Goal: Task Accomplishment & Management: Manage account settings

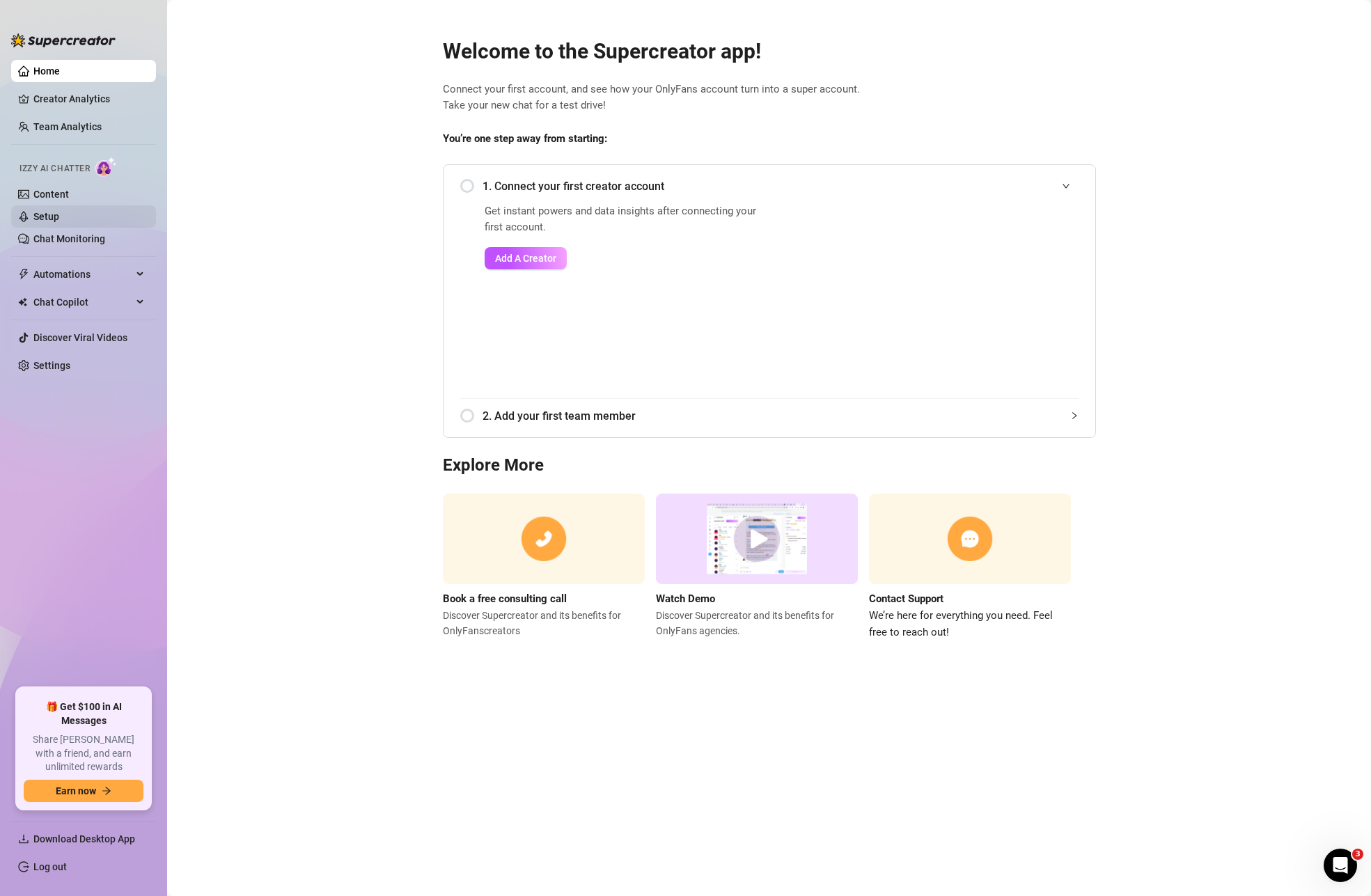
click at [60, 222] on link "Setup" at bounding box center [46, 216] width 26 height 11
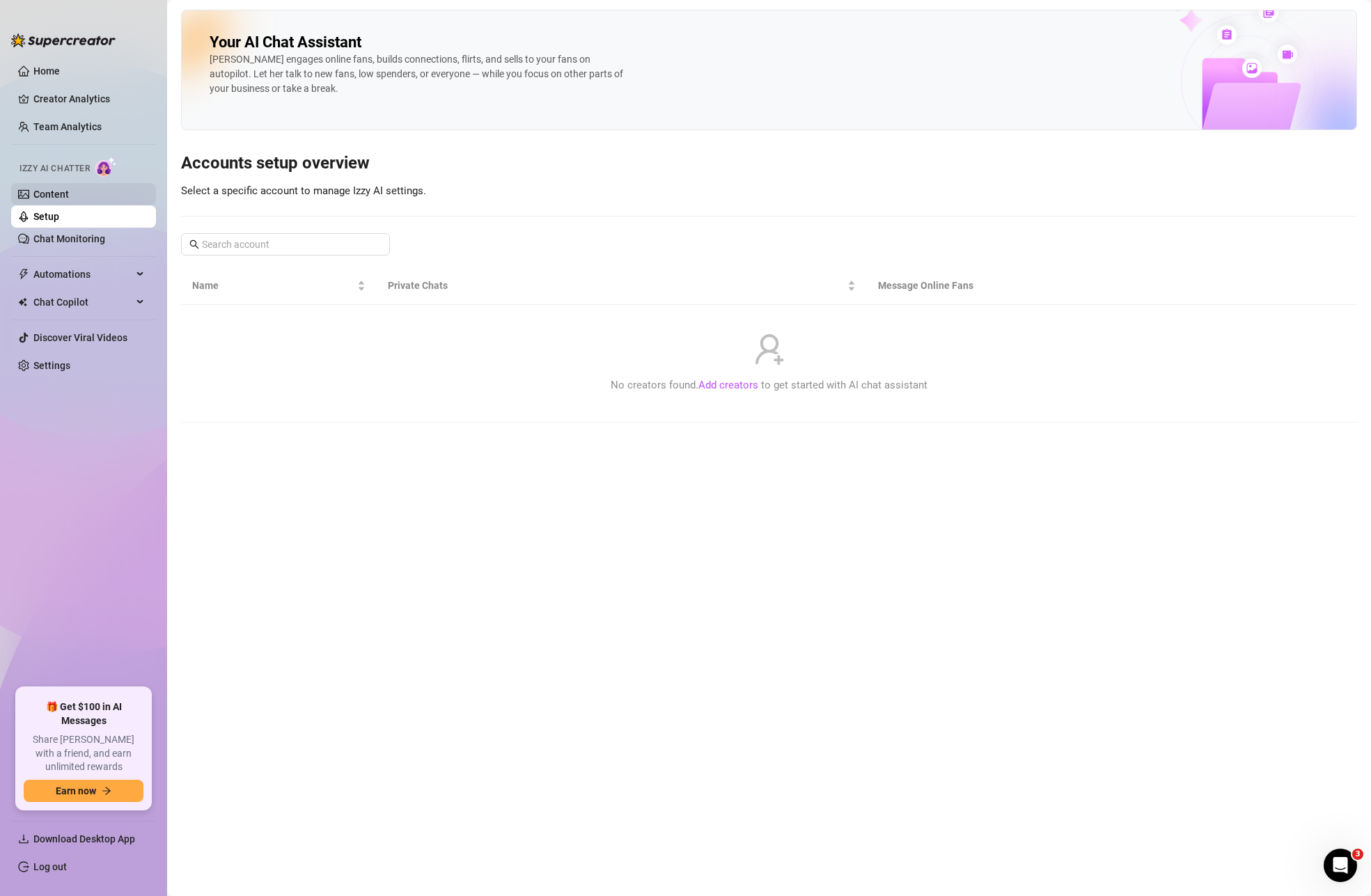
click at [52, 189] on link "Content" at bounding box center [51, 194] width 36 height 11
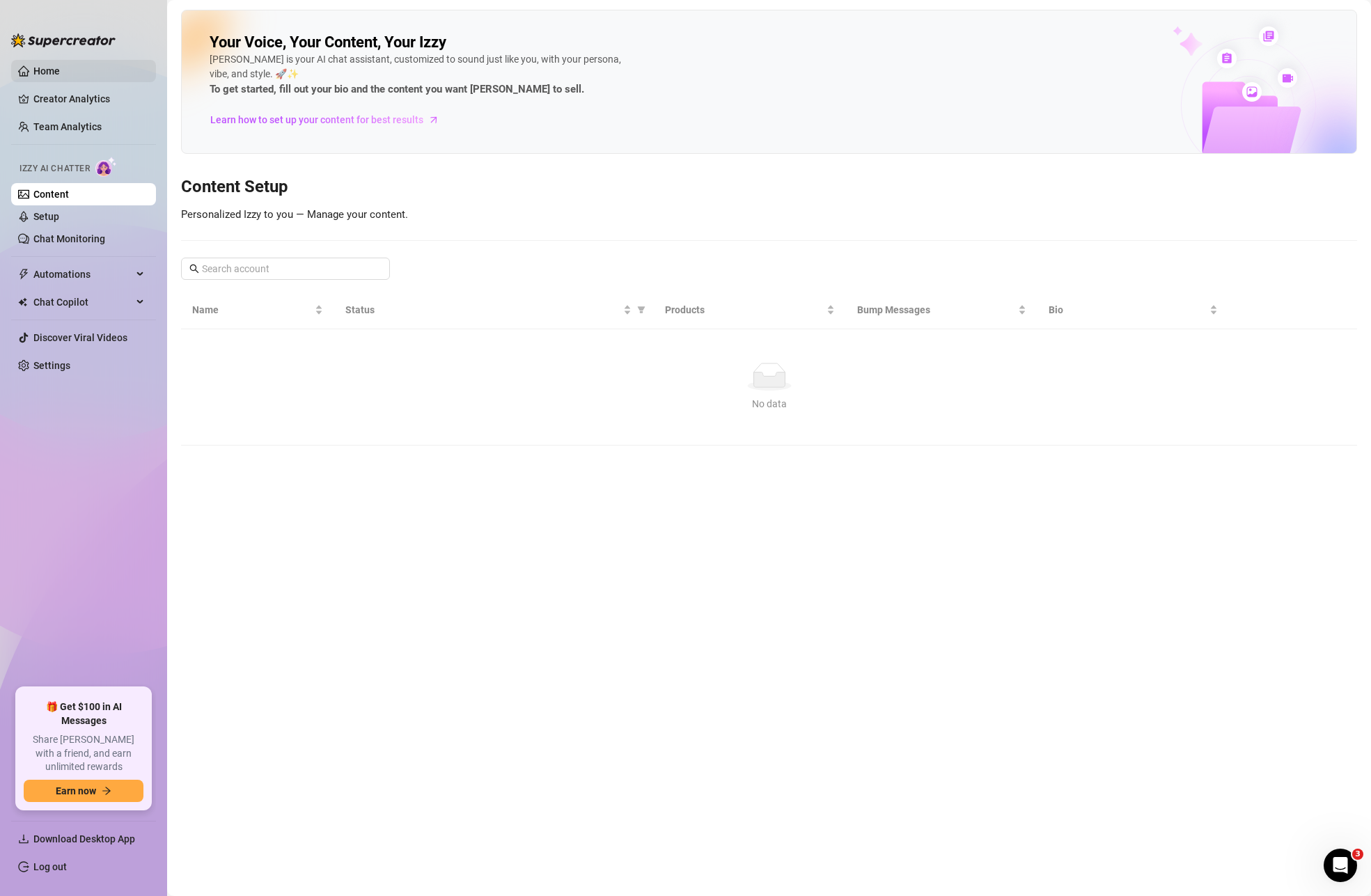
click at [56, 66] on link "Home" at bounding box center [46, 71] width 26 height 11
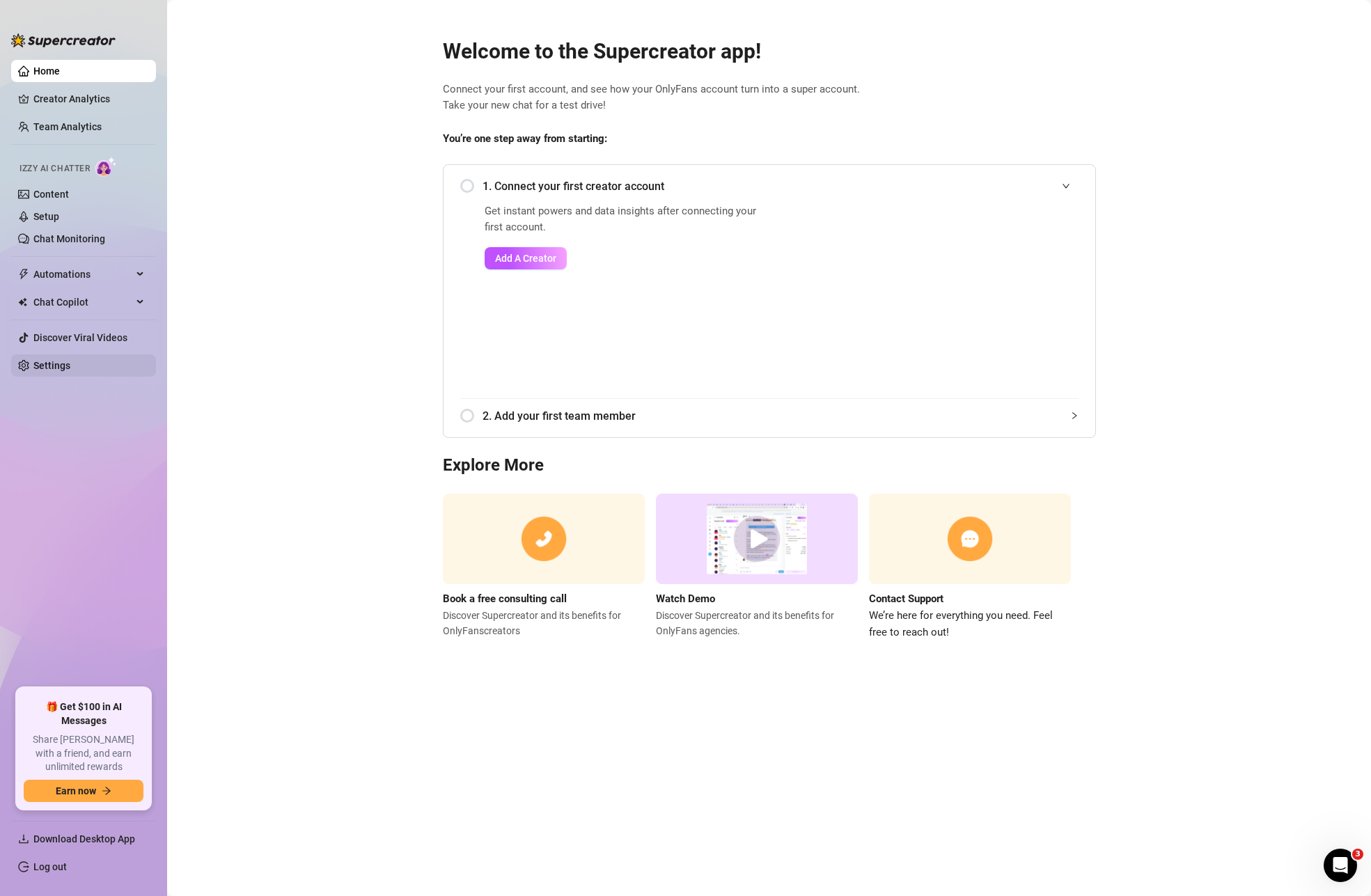
click at [64, 369] on link "Settings" at bounding box center [51, 365] width 37 height 11
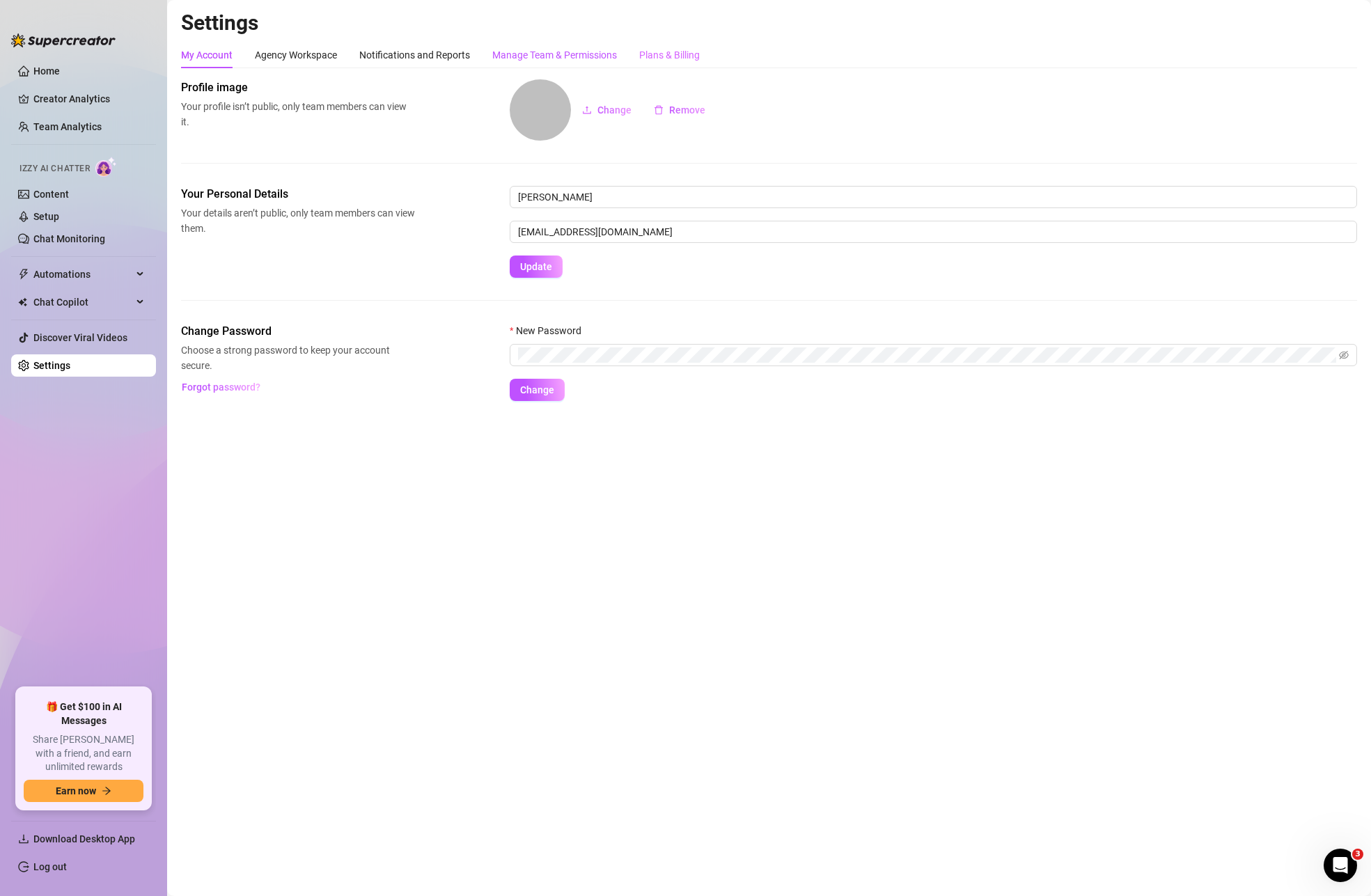
drag, startPoint x: 551, startPoint y: 55, endPoint x: 698, endPoint y: 60, distance: 147.1
click at [549, 55] on div "Manage Team & Permissions" at bounding box center [554, 55] width 124 height 15
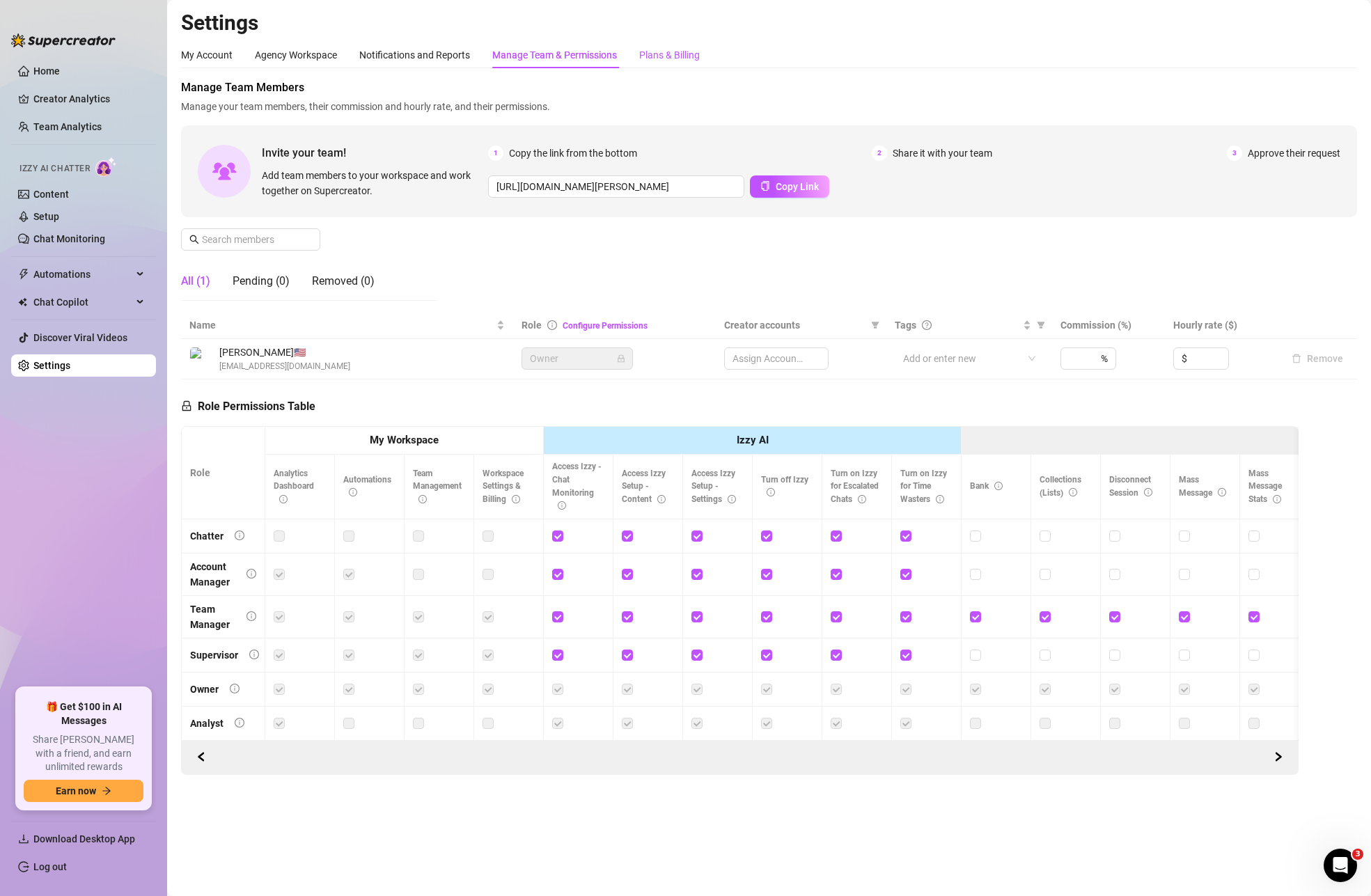
click at [698, 60] on div "Plans & Billing" at bounding box center [669, 55] width 60 height 15
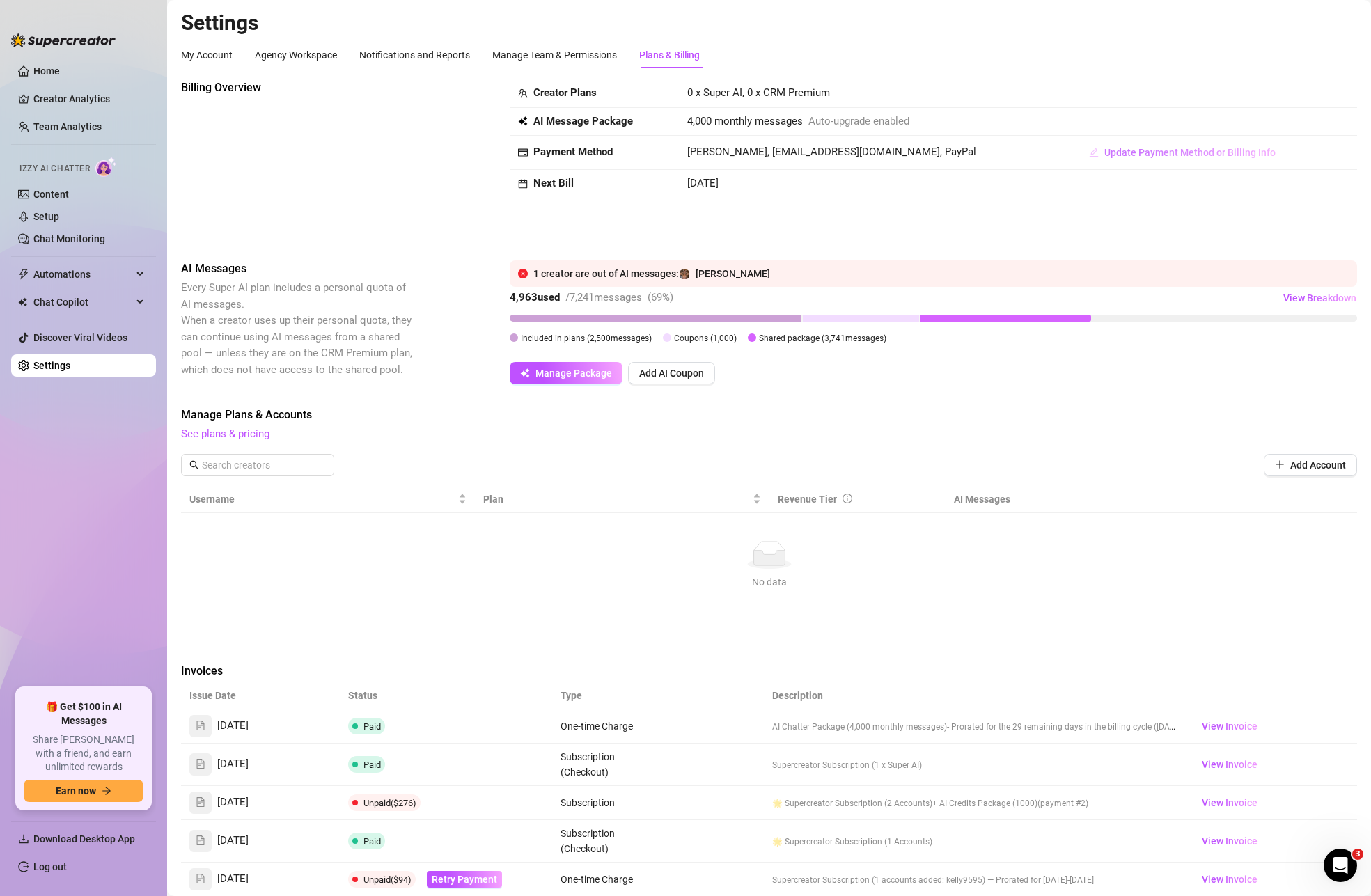
click at [1187, 145] on button "Update Payment Method or Billing Info" at bounding box center [1182, 152] width 209 height 22
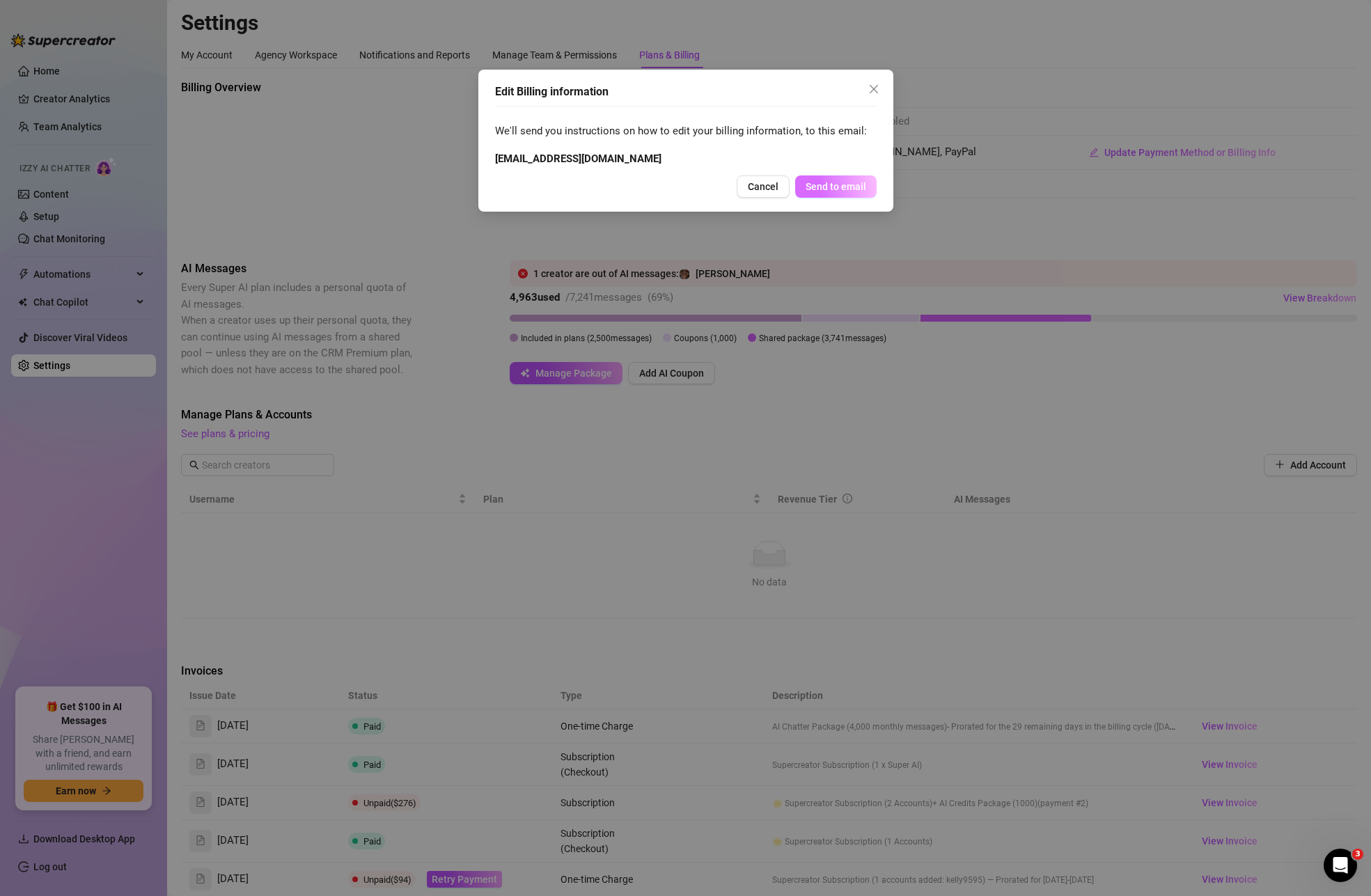
click at [826, 184] on span "Send to email" at bounding box center [836, 186] width 60 height 11
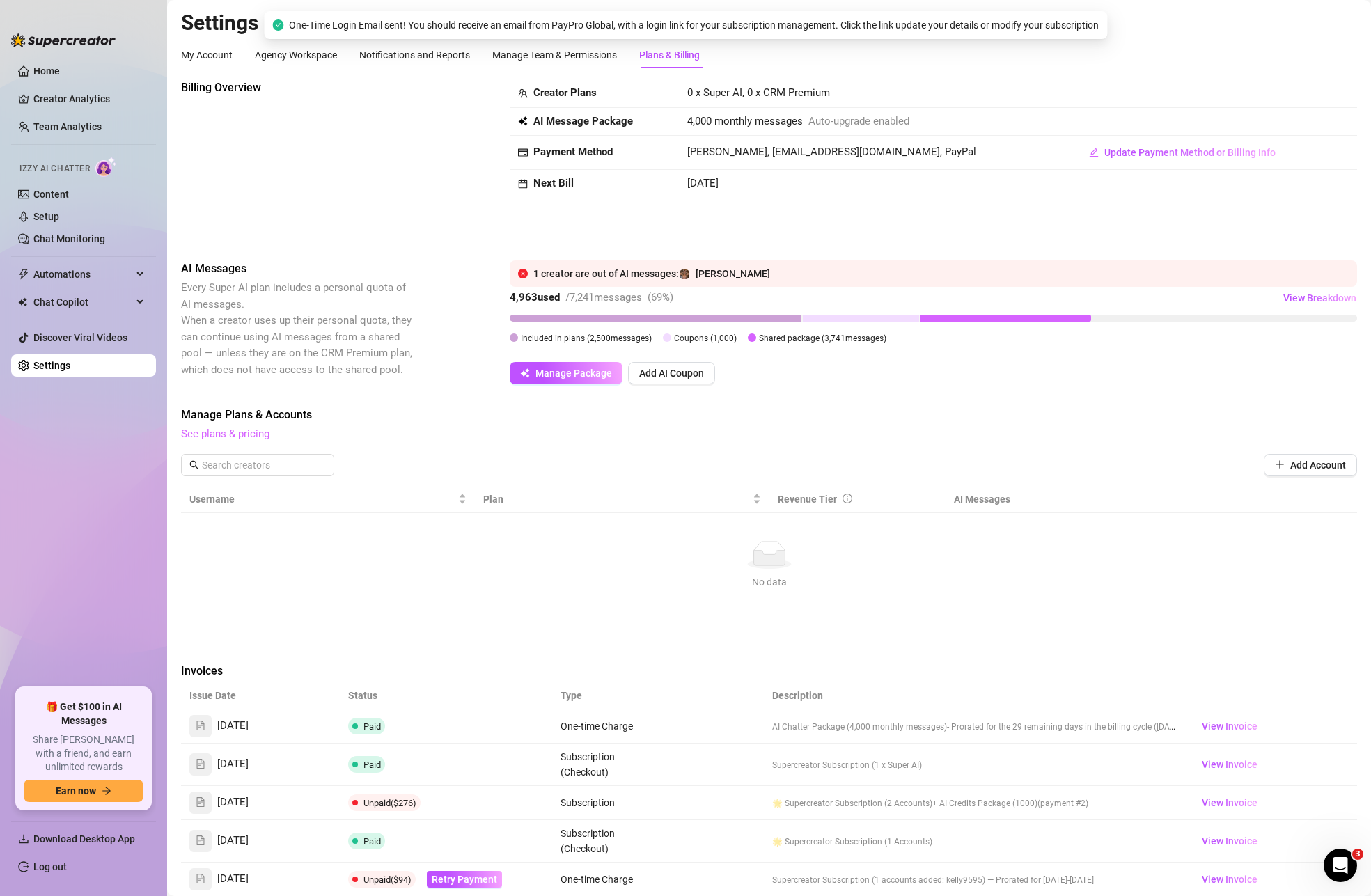
click at [208, 435] on link "See plans & pricing" at bounding box center [226, 433] width 89 height 13
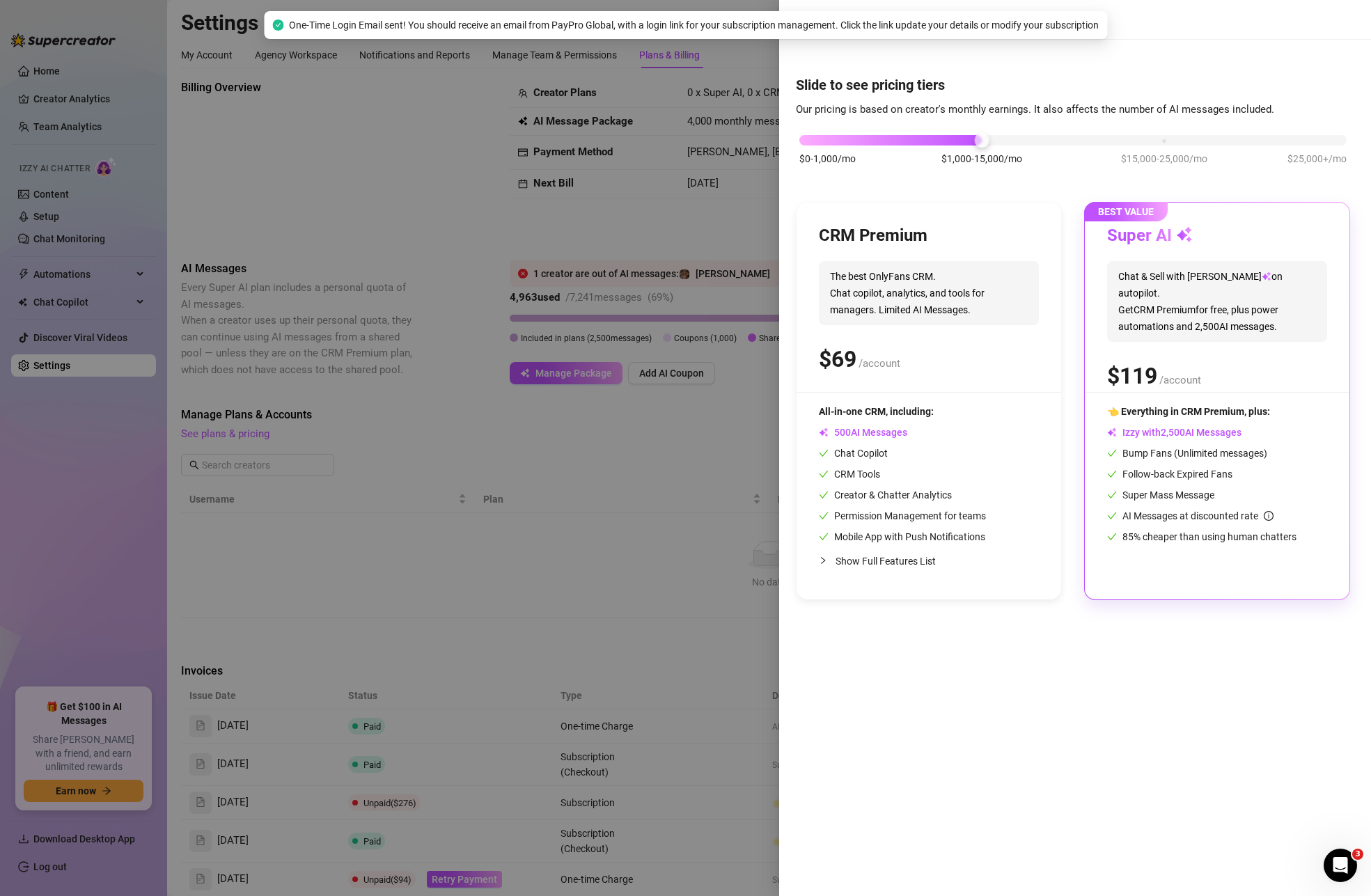
click at [396, 176] on div at bounding box center [685, 448] width 1371 height 896
